Goal: Task Accomplishment & Management: Manage account settings

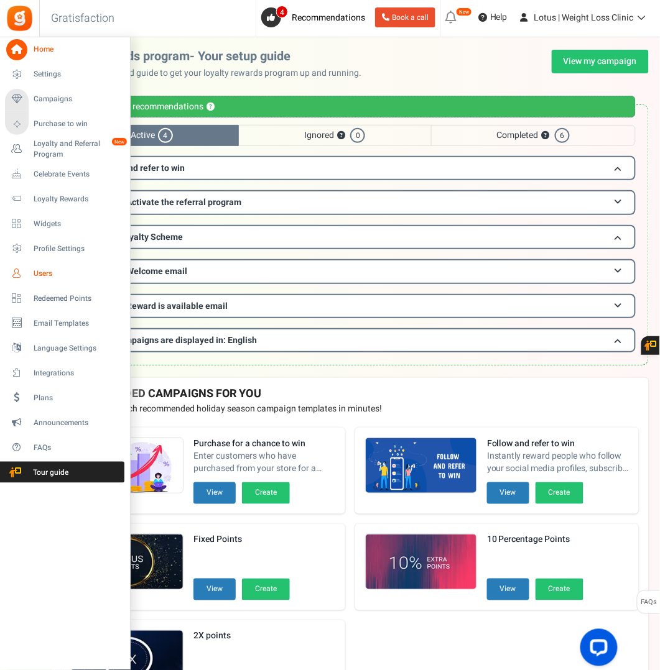
click at [44, 274] on span "Users" at bounding box center [77, 274] width 87 height 11
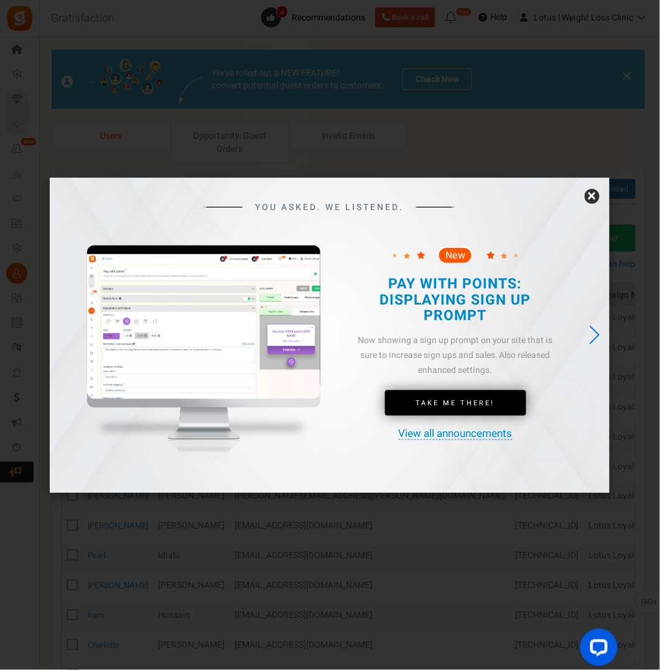
click at [596, 198] on link "×" at bounding box center [592, 196] width 15 height 15
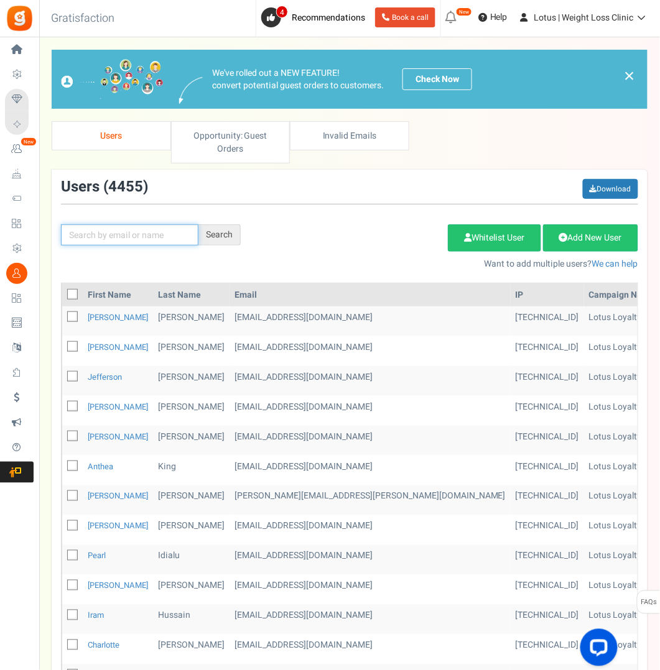
click at [164, 238] on input "text" at bounding box center [129, 234] width 137 height 21
paste input "[EMAIL_ADDRESS][DOMAIN_NAME]"
type input "[EMAIL_ADDRESS][DOMAIN_NAME]"
click at [228, 232] on div "Search" at bounding box center [219, 234] width 42 height 21
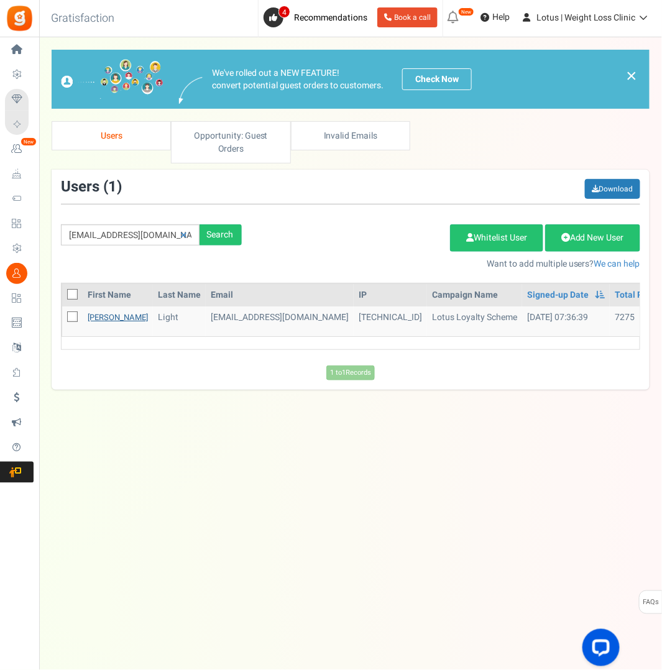
click at [99, 317] on link "[PERSON_NAME]" at bounding box center [118, 318] width 60 height 12
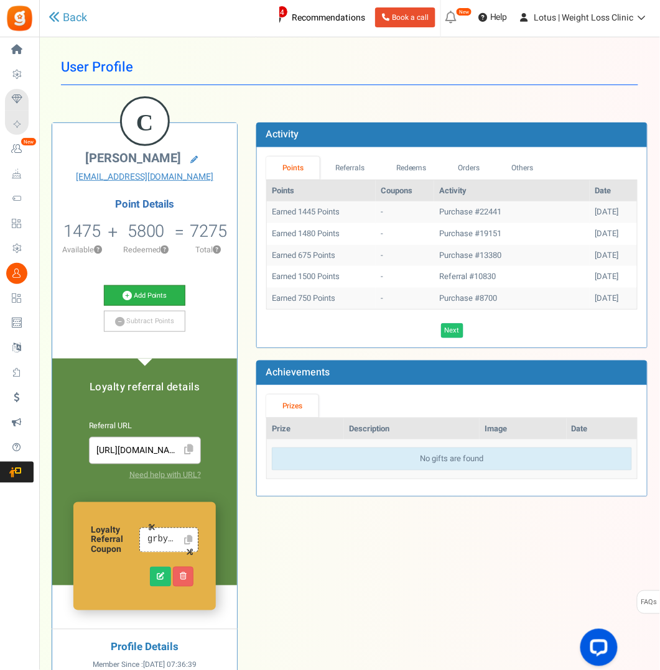
click at [142, 295] on link "Add Points" at bounding box center [144, 295] width 81 height 21
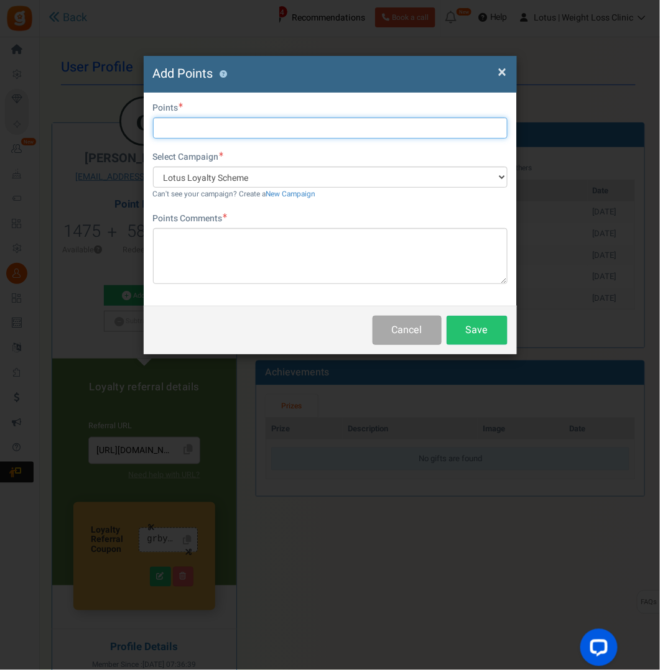
click at [182, 131] on input "text" at bounding box center [330, 128] width 354 height 21
type input "25"
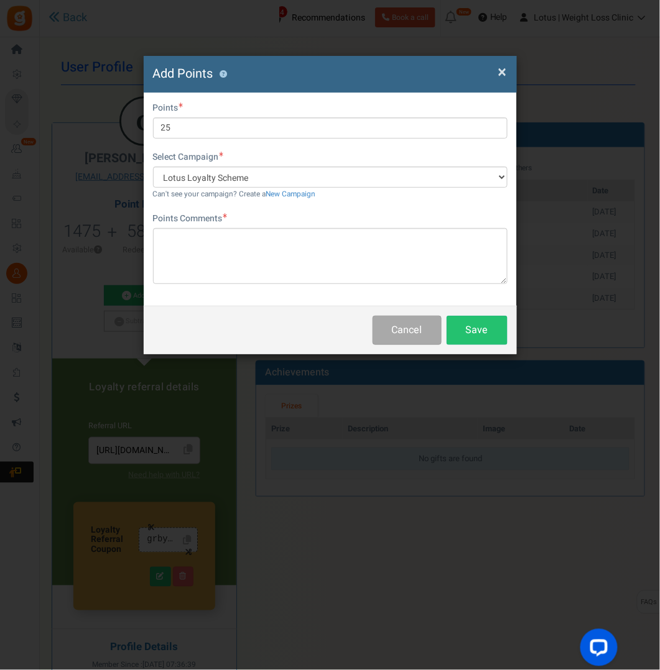
click at [176, 225] on div "Points Comments Char(s) : 0 Allows basic HTML" at bounding box center [330, 249] width 354 height 72
click at [176, 235] on textarea at bounding box center [330, 256] width 354 height 56
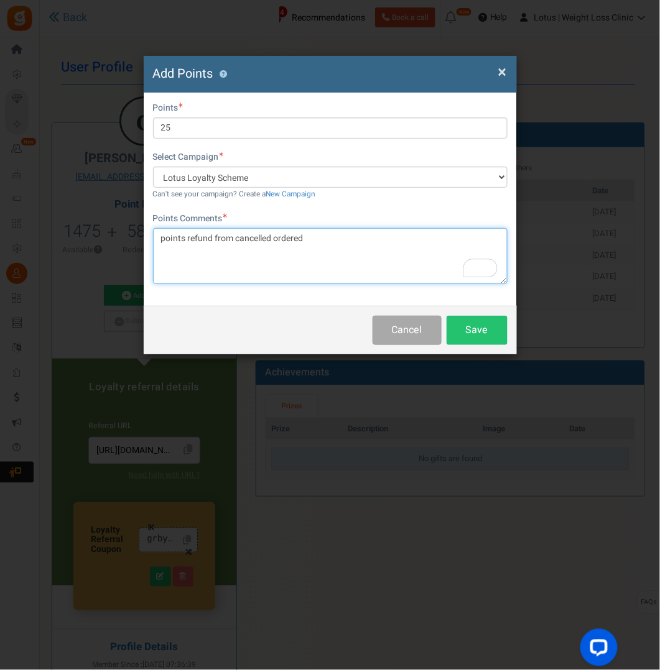
click at [192, 277] on textarea "points refund from cancelled ordered" at bounding box center [330, 256] width 354 height 56
type textarea "points refund from cancelled order"
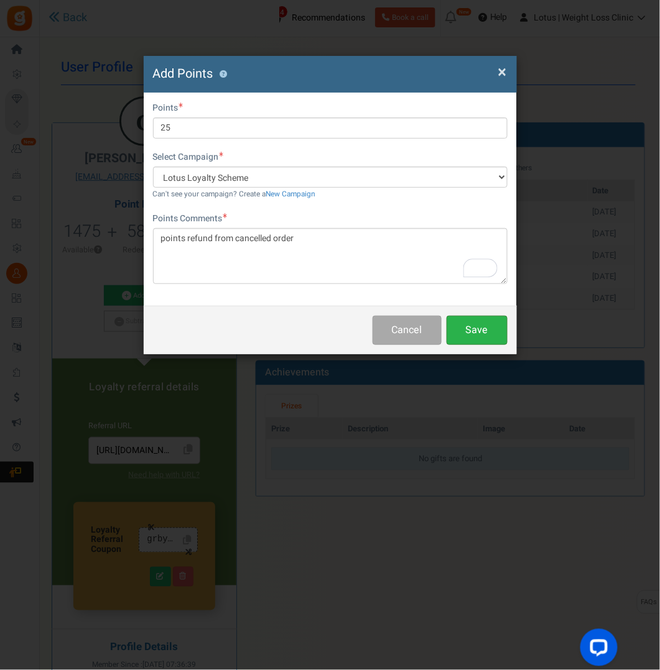
click at [482, 330] on button "Save" at bounding box center [477, 330] width 61 height 29
